Goal: Task Accomplishment & Management: Use online tool/utility

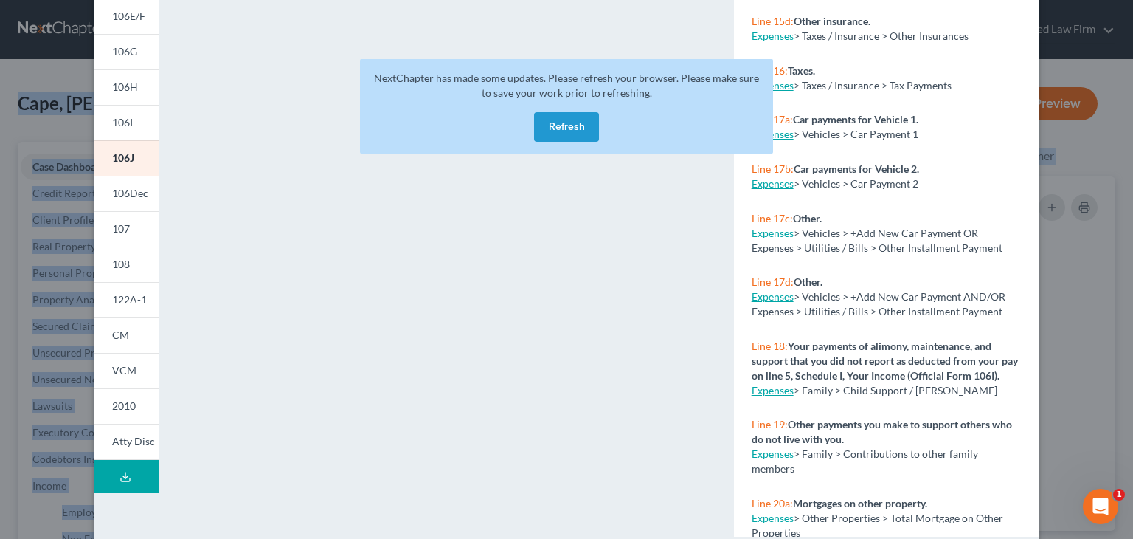
scroll to position [294, 0]
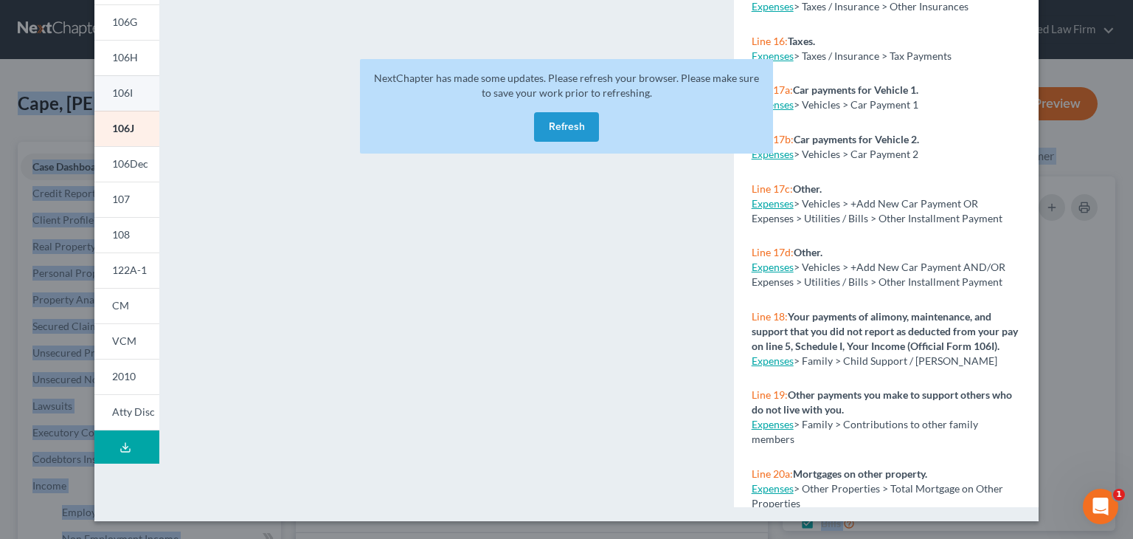
click at [117, 92] on span "106I" at bounding box center [122, 92] width 21 height 13
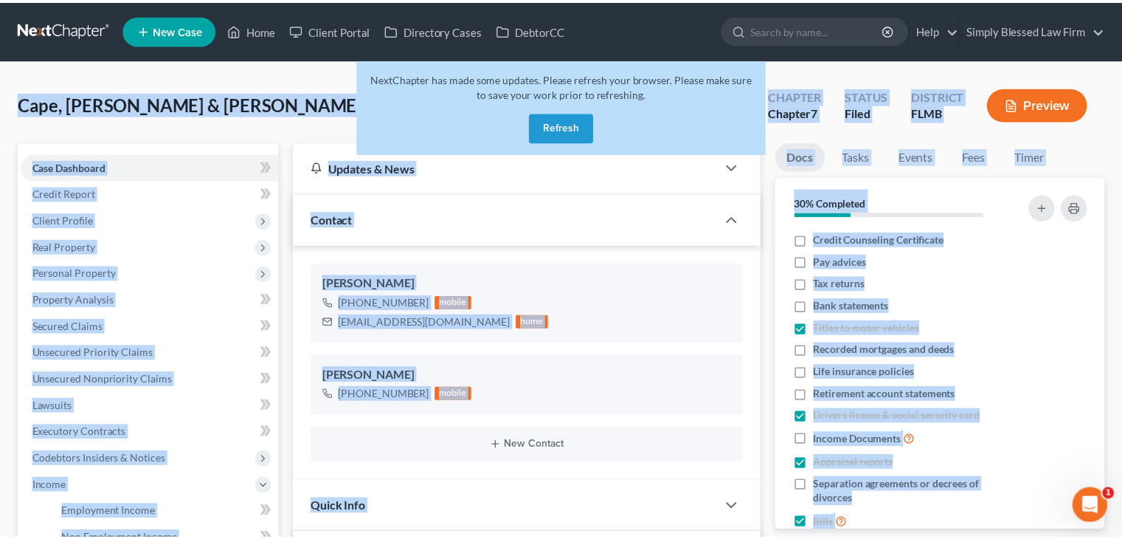
scroll to position [528, 0]
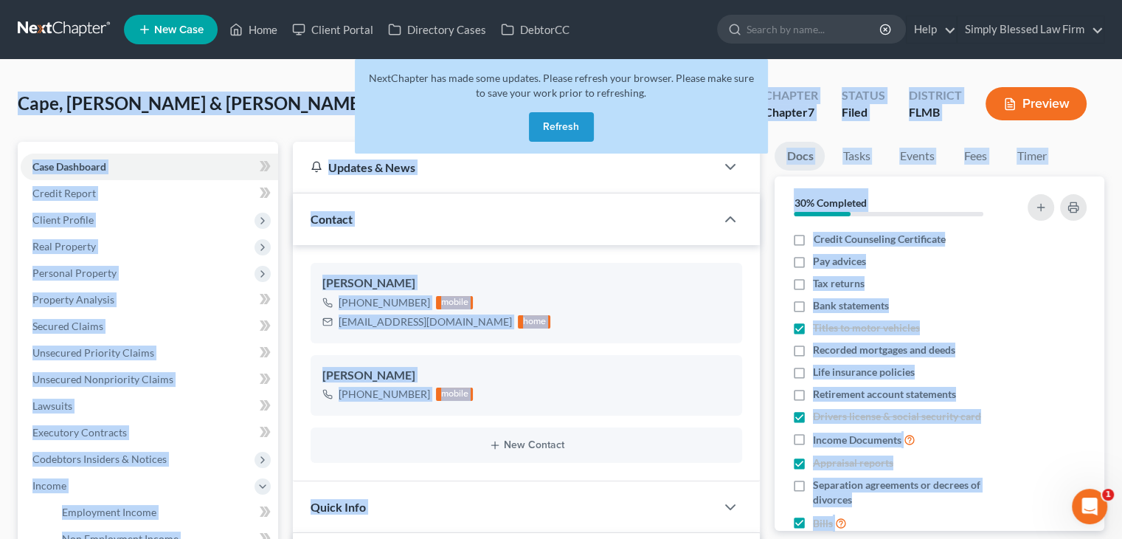
drag, startPoint x: 1125, startPoint y: 224, endPoint x: 1133, endPoint y: 153, distance: 71.2
click at [570, 126] on button "Refresh" at bounding box center [561, 127] width 65 height 30
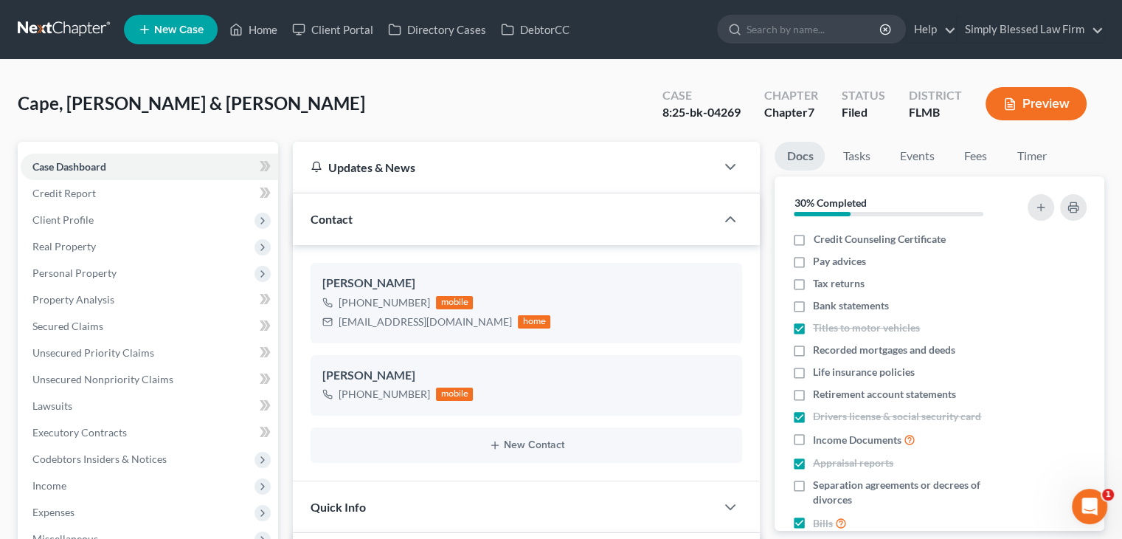
click at [1017, 106] on button "Preview" at bounding box center [1036, 103] width 101 height 33
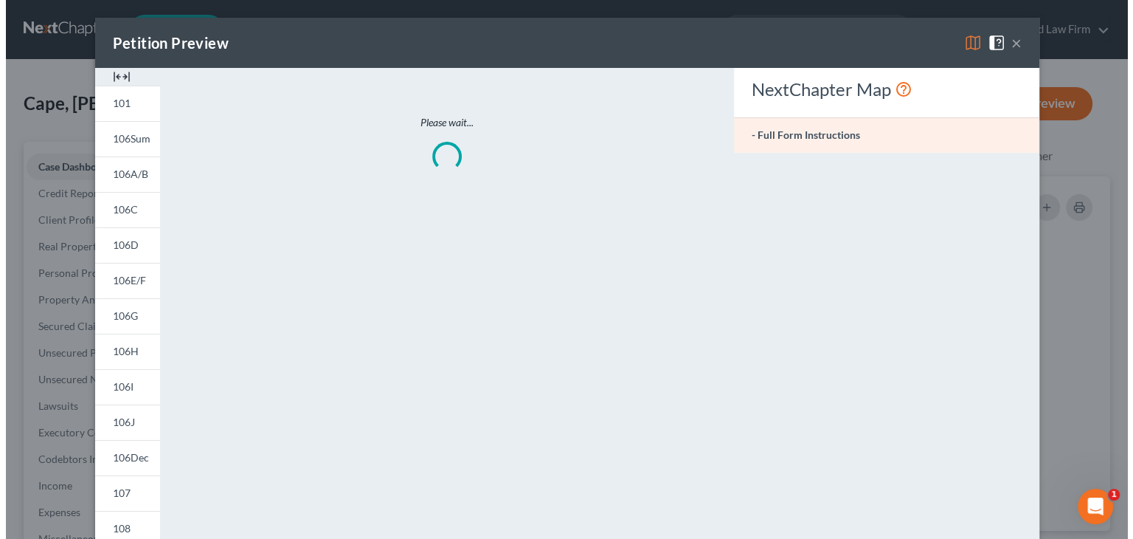
scroll to position [514, 0]
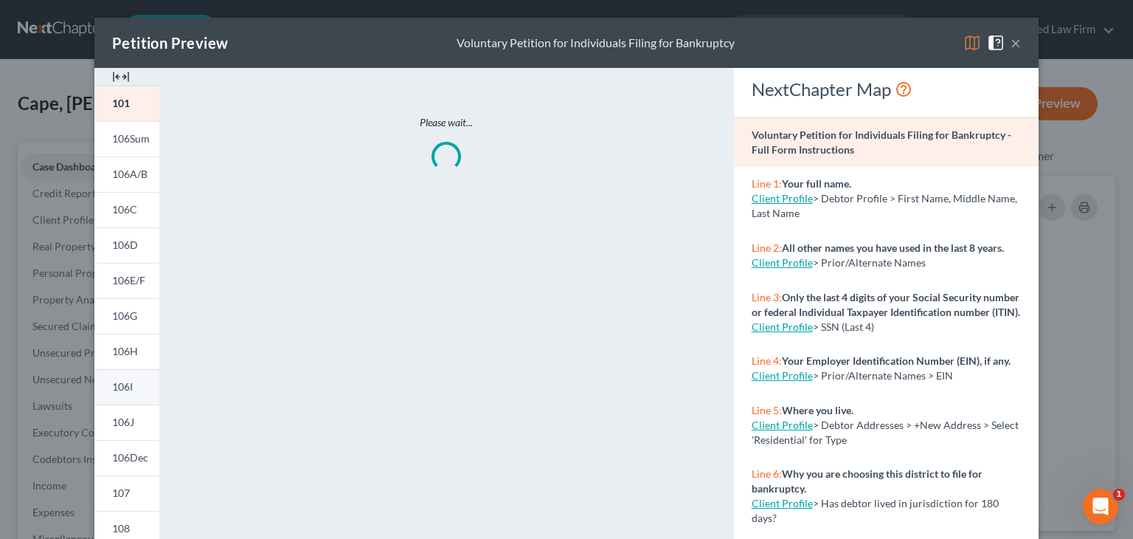
click at [125, 384] on span "106I" at bounding box center [122, 386] width 21 height 13
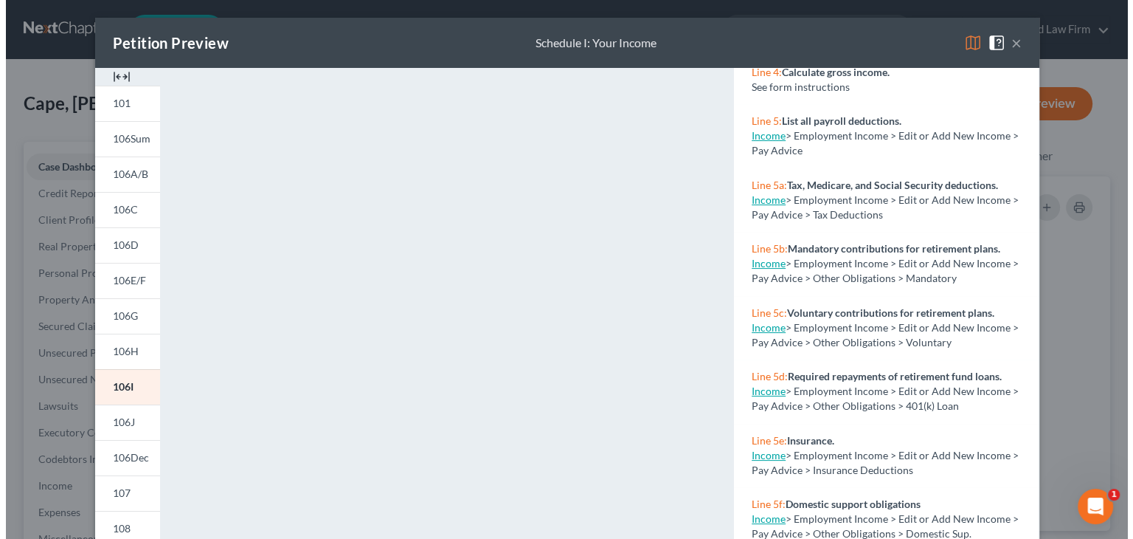
scroll to position [528, 0]
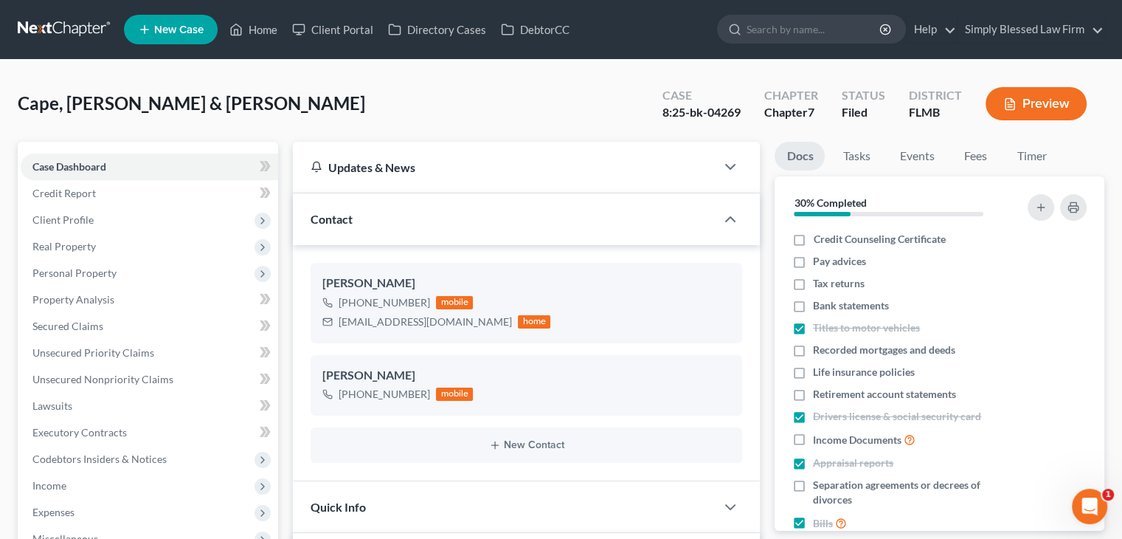
drag, startPoint x: 1124, startPoint y: 230, endPoint x: 1133, endPoint y: 339, distance: 108.8
click at [1020, 103] on button "Preview" at bounding box center [1036, 103] width 101 height 33
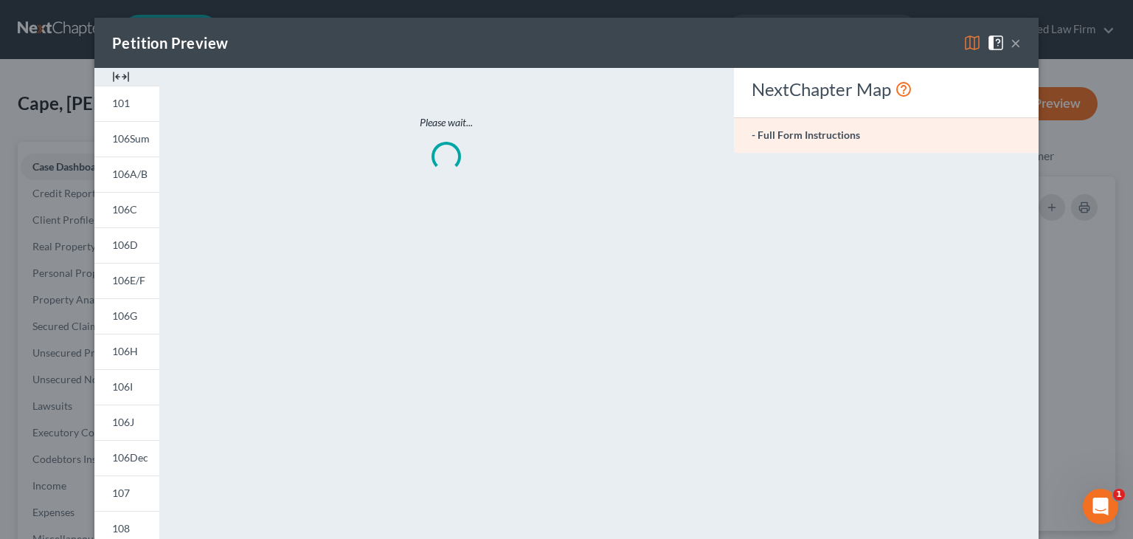
scroll to position [514, 0]
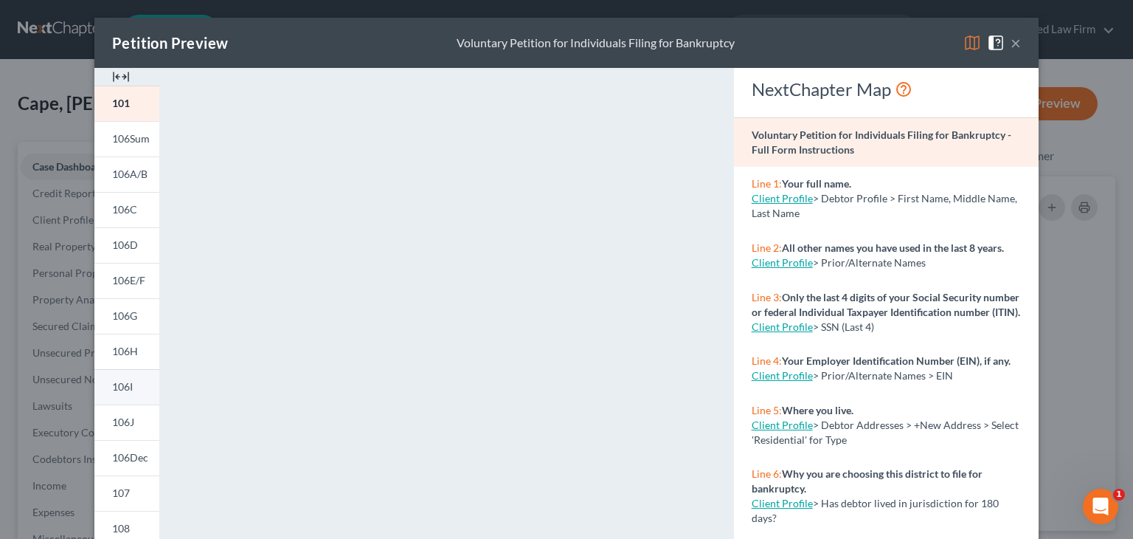
click at [113, 391] on span "106I" at bounding box center [122, 386] width 21 height 13
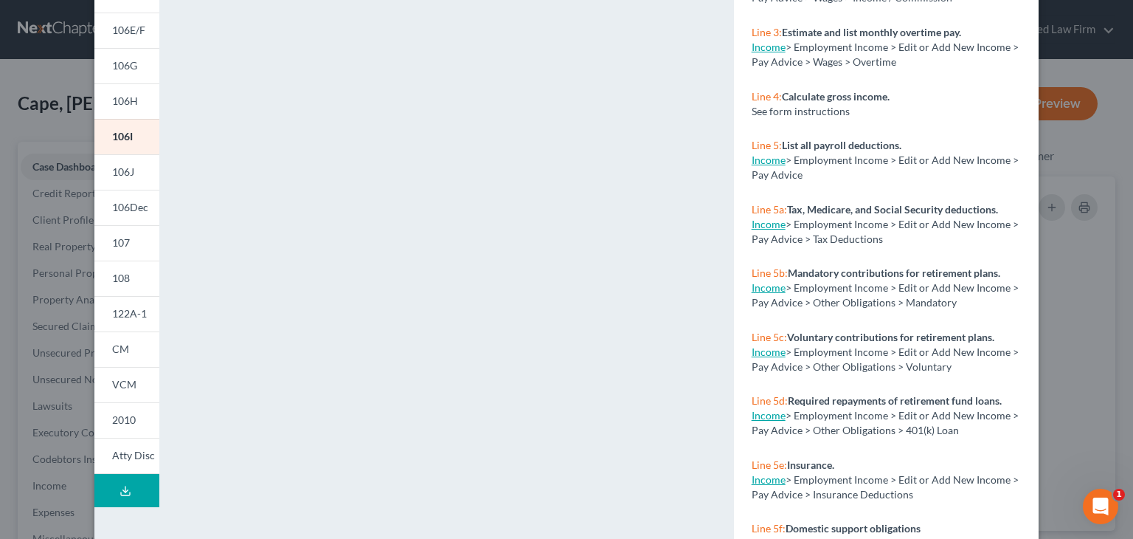
scroll to position [245, 0]
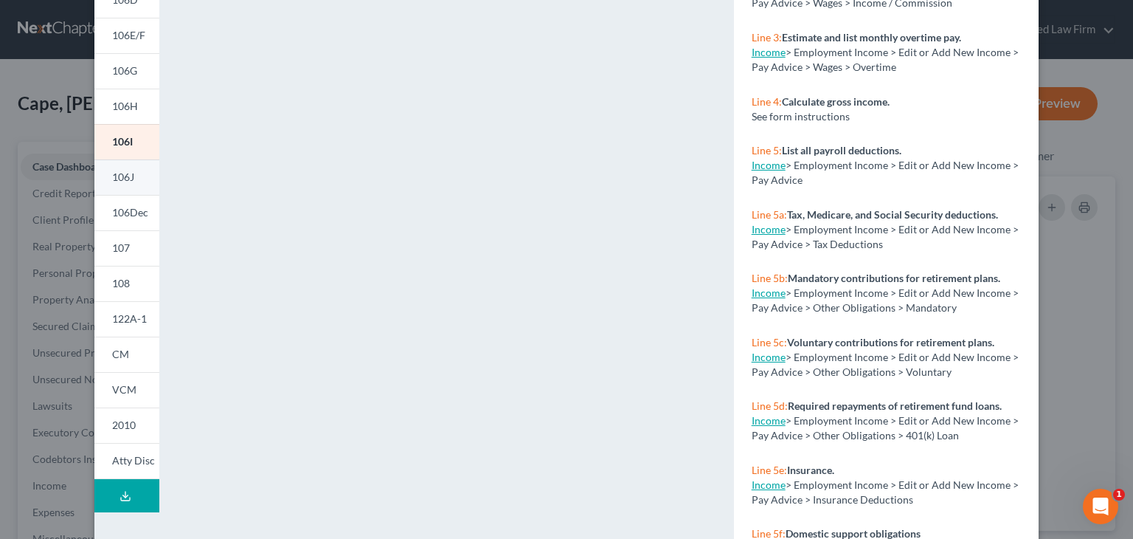
click at [119, 176] on span "106J" at bounding box center [123, 176] width 22 height 13
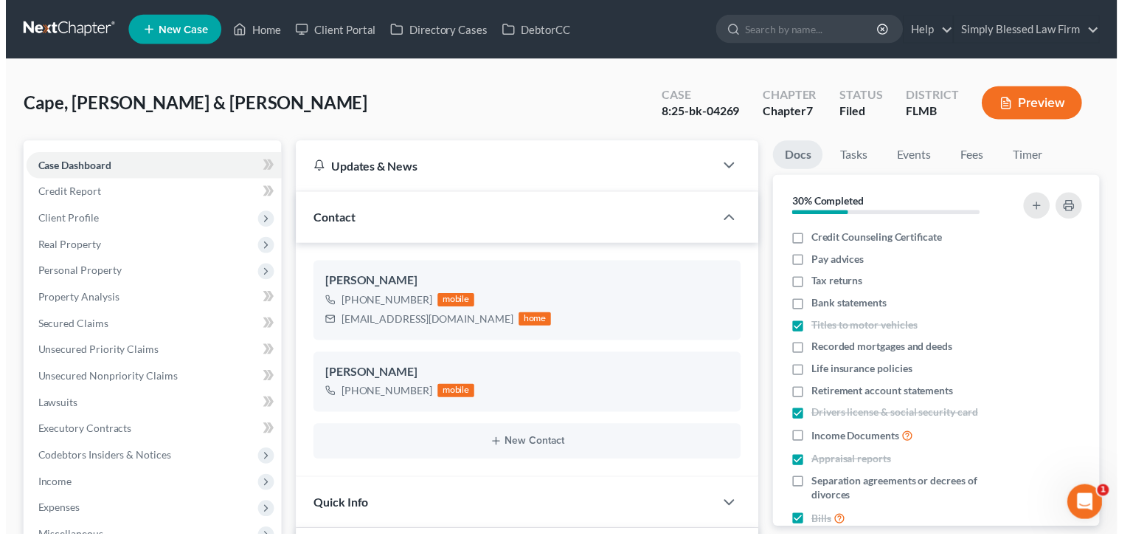
scroll to position [528, 0]
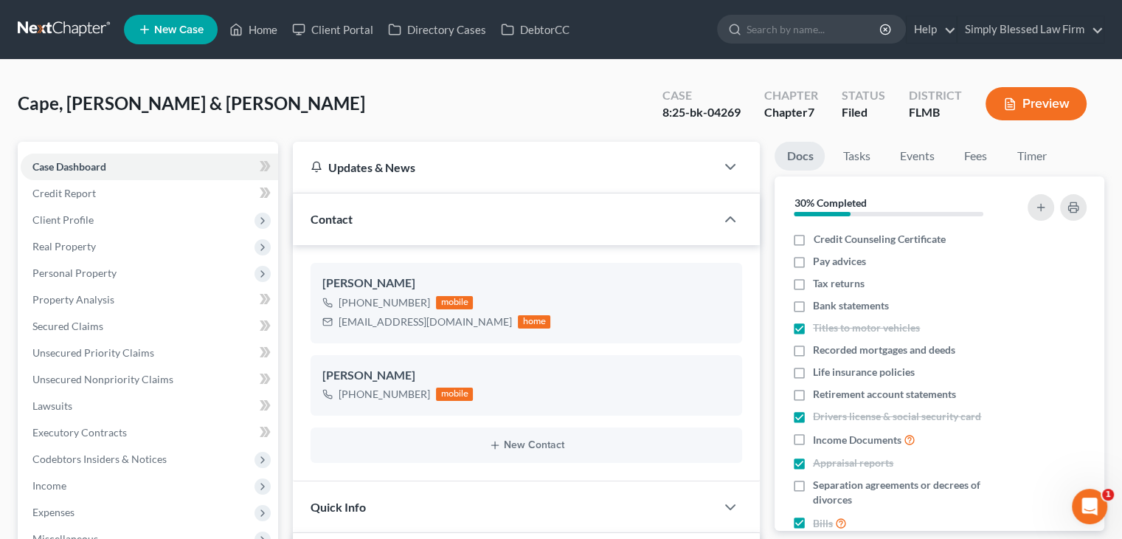
drag, startPoint x: 1123, startPoint y: 162, endPoint x: 1133, endPoint y: 53, distance: 109.6
click at [1018, 100] on button "Preview" at bounding box center [1036, 103] width 101 height 33
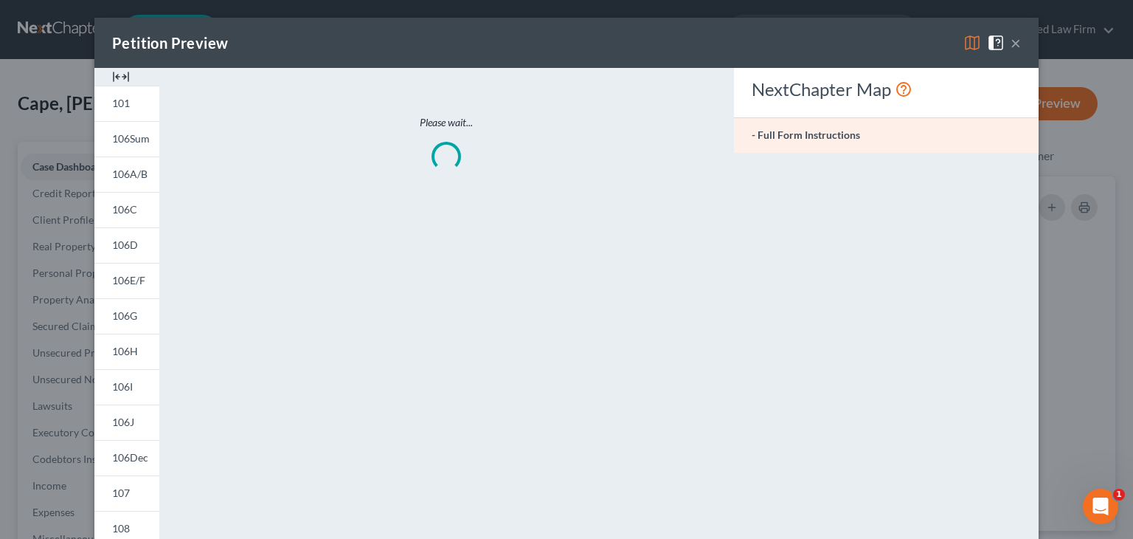
scroll to position [514, 0]
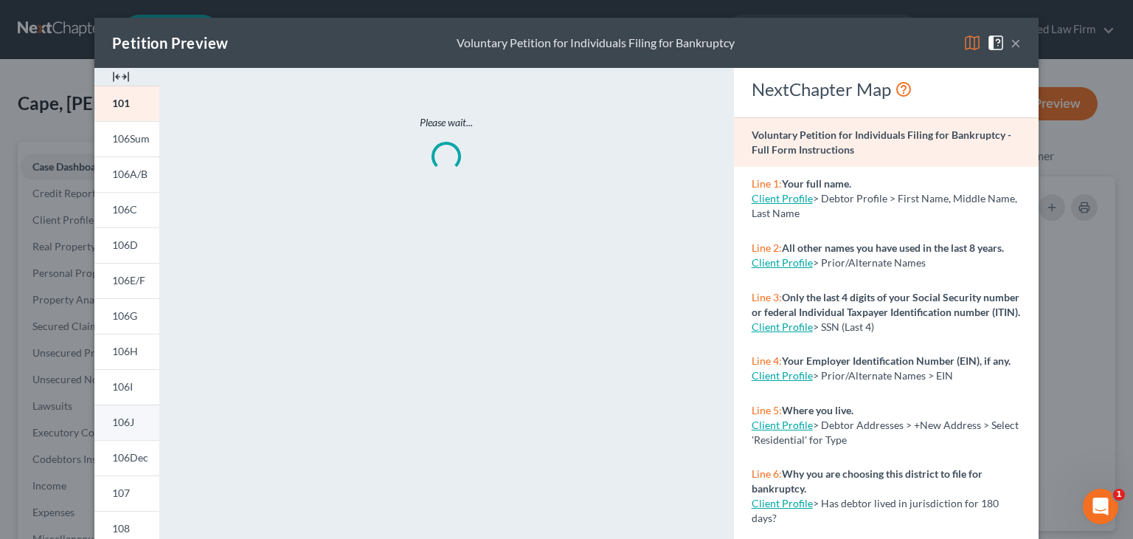
click at [120, 420] on span "106J" at bounding box center [123, 421] width 22 height 13
